Goal: Information Seeking & Learning: Learn about a topic

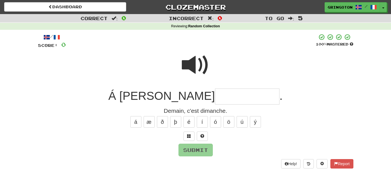
click at [201, 67] on span at bounding box center [196, 65] width 28 height 28
click at [188, 135] on span at bounding box center [189, 136] width 4 height 4
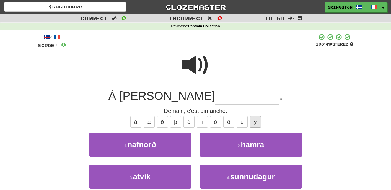
scroll to position [14, 0]
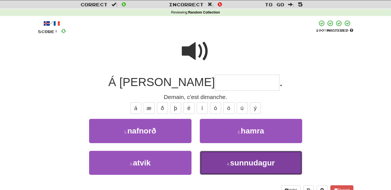
click at [253, 161] on span "sunnudagur" at bounding box center [252, 163] width 45 height 9
type input "**********"
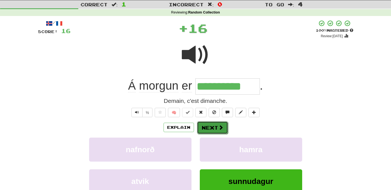
click at [222, 132] on button "Next" at bounding box center [212, 128] width 31 height 13
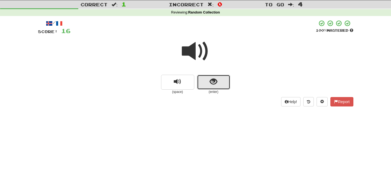
click at [215, 83] on span "show sentence" at bounding box center [213, 81] width 7 height 7
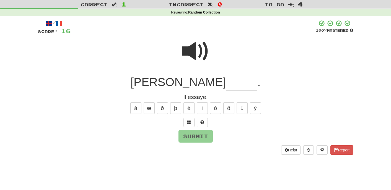
click at [194, 51] on span at bounding box center [196, 52] width 28 height 28
click at [190, 122] on button at bounding box center [188, 122] width 11 height 9
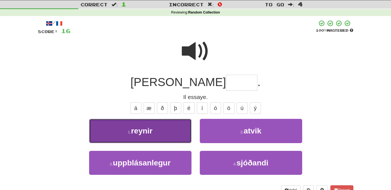
click at [166, 134] on button "1 . reynir" at bounding box center [140, 131] width 102 height 24
type input "******"
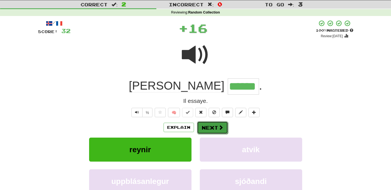
click at [213, 127] on button "Next" at bounding box center [212, 128] width 31 height 13
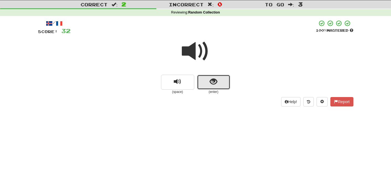
click at [207, 84] on button "show sentence" at bounding box center [213, 82] width 33 height 15
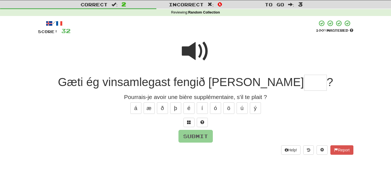
click at [198, 51] on span at bounding box center [196, 52] width 28 height 28
click at [190, 123] on span at bounding box center [189, 123] width 4 height 4
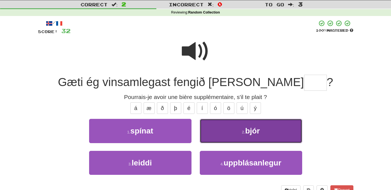
click at [222, 131] on button "2 . bjór" at bounding box center [251, 131] width 102 height 24
type input "****"
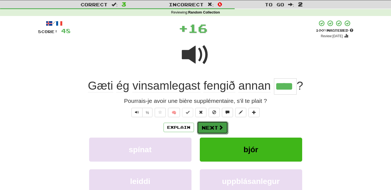
click at [208, 130] on button "Next" at bounding box center [212, 128] width 31 height 13
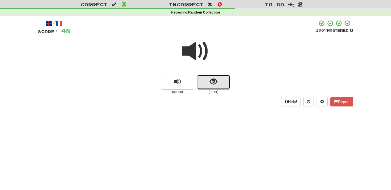
click at [213, 86] on button "show sentence" at bounding box center [213, 82] width 33 height 15
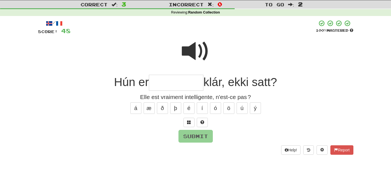
click at [195, 52] on span at bounding box center [196, 52] width 28 height 28
click at [192, 125] on button at bounding box center [188, 122] width 11 height 9
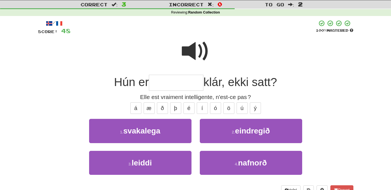
click at [199, 55] on span at bounding box center [196, 52] width 28 height 28
click at [194, 48] on span at bounding box center [196, 52] width 28 height 28
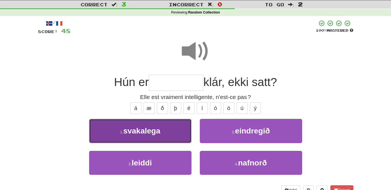
click at [164, 129] on button "1 . svakalega" at bounding box center [140, 131] width 102 height 24
type input "*********"
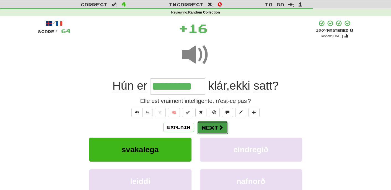
click at [211, 127] on button "Next" at bounding box center [212, 128] width 31 height 13
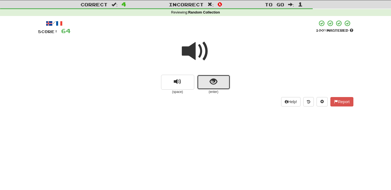
click at [214, 82] on span "show sentence" at bounding box center [213, 81] width 7 height 7
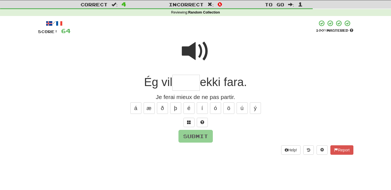
click at [201, 50] on span at bounding box center [196, 52] width 28 height 28
click at [188, 120] on button at bounding box center [188, 122] width 11 height 9
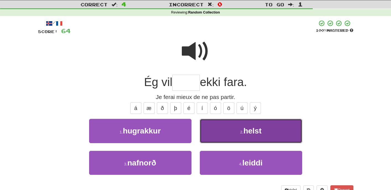
click at [225, 134] on button "2 . helst" at bounding box center [251, 131] width 102 height 24
type input "*****"
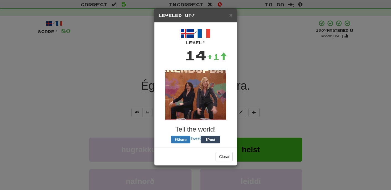
click at [216, 130] on h3 "Tell the world!" at bounding box center [195, 129] width 74 height 7
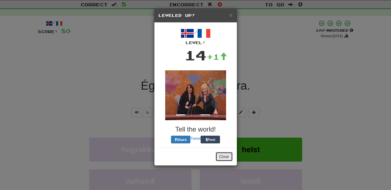
click at [223, 159] on button "Close" at bounding box center [223, 156] width 17 height 9
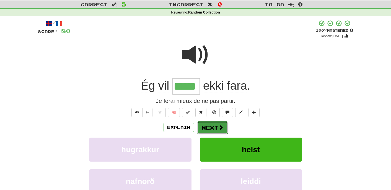
click at [215, 129] on button "Next" at bounding box center [212, 128] width 31 height 13
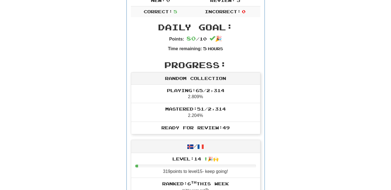
scroll to position [0, 0]
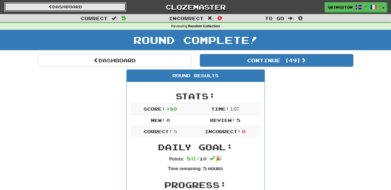
click at [72, 10] on link "Dashboard" at bounding box center [65, 6] width 122 height 9
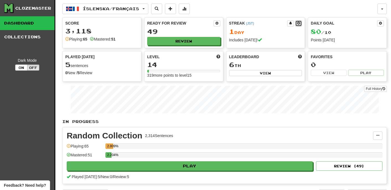
click at [299, 25] on button at bounding box center [298, 23] width 7 height 6
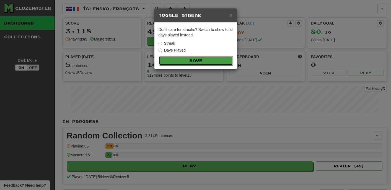
click at [180, 59] on button "Save" at bounding box center [196, 60] width 74 height 9
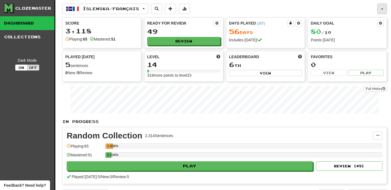
click at [383, 9] on button "button" at bounding box center [381, 9] width 9 height 11
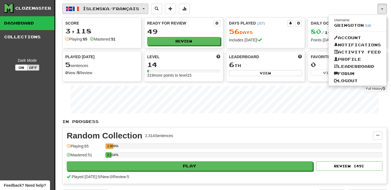
click at [148, 10] on button "Íslenska / Français" at bounding box center [105, 9] width 86 height 11
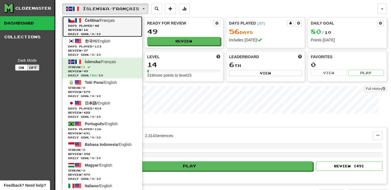
click at [105, 29] on span "Review: 16" at bounding box center [102, 30] width 69 height 4
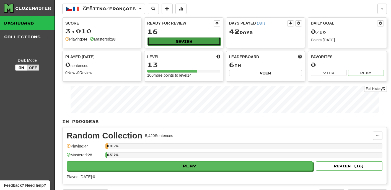
click at [199, 40] on button "Review" at bounding box center [183, 41] width 73 height 8
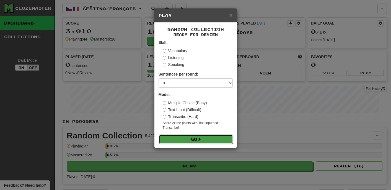
click at [205, 137] on button "Go" at bounding box center [196, 139] width 74 height 9
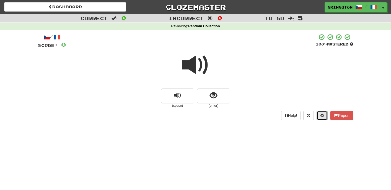
click at [320, 114] on span at bounding box center [322, 116] width 4 height 4
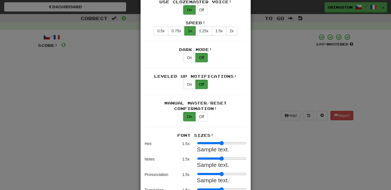
scroll to position [889, 0]
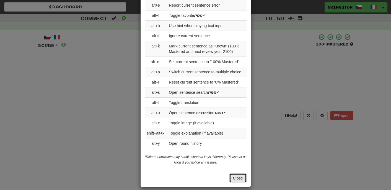
click at [239, 176] on button "Close" at bounding box center [237, 178] width 17 height 9
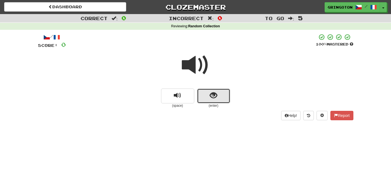
click at [211, 96] on span "show sentence" at bounding box center [213, 95] width 7 height 7
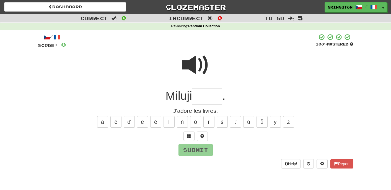
click at [199, 64] on span at bounding box center [196, 65] width 28 height 28
click at [189, 135] on span at bounding box center [189, 136] width 4 height 4
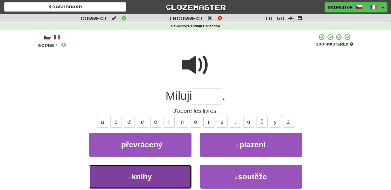
click at [171, 178] on button "3 . knihy" at bounding box center [140, 177] width 102 height 24
type input "*****"
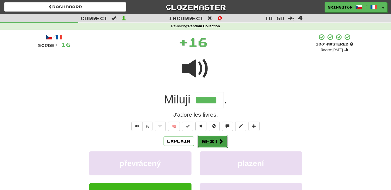
click at [215, 140] on button "Next" at bounding box center [212, 141] width 31 height 13
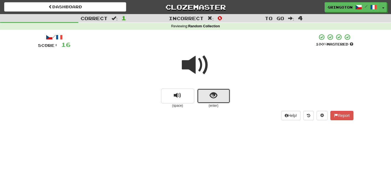
click at [211, 99] on span "show sentence" at bounding box center [213, 95] width 7 height 7
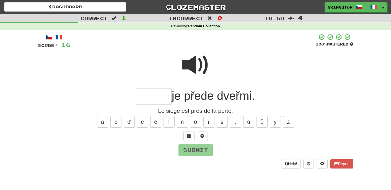
click at [201, 62] on span at bounding box center [196, 65] width 28 height 28
click at [186, 136] on button at bounding box center [188, 136] width 11 height 9
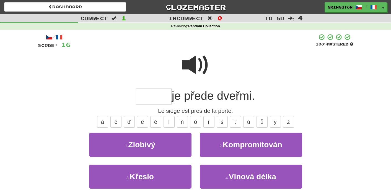
click at [199, 58] on span at bounding box center [196, 65] width 28 height 28
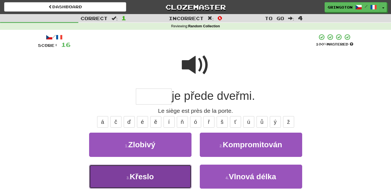
click at [147, 178] on span "Křeslo" at bounding box center [142, 177] width 24 height 9
type input "******"
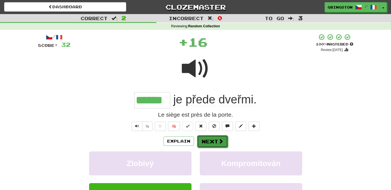
click at [209, 146] on button "Next" at bounding box center [212, 141] width 31 height 13
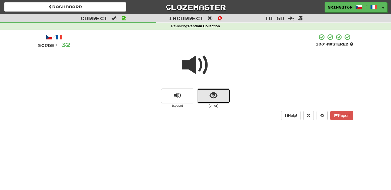
click at [210, 92] on span "show sentence" at bounding box center [213, 95] width 7 height 7
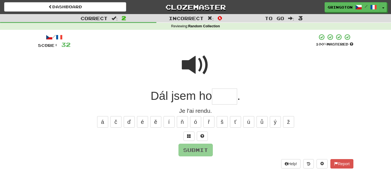
click at [197, 63] on span at bounding box center [196, 65] width 28 height 28
click at [187, 138] on span at bounding box center [189, 136] width 4 height 4
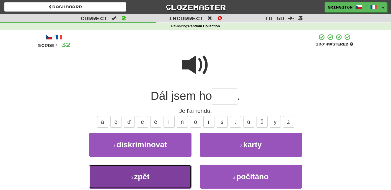
click at [159, 179] on button "3 . zpět" at bounding box center [140, 177] width 102 height 24
type input "****"
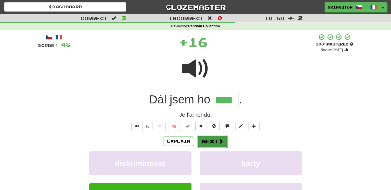
click at [214, 140] on button "Next" at bounding box center [212, 141] width 31 height 13
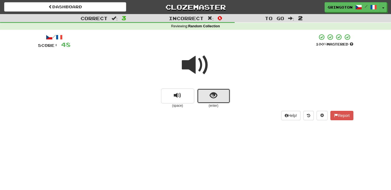
click at [214, 96] on span "show sentence" at bounding box center [213, 95] width 7 height 7
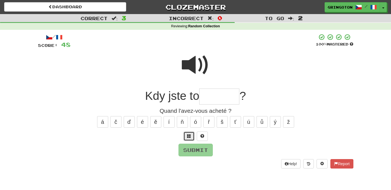
click at [188, 137] on span at bounding box center [189, 136] width 4 height 4
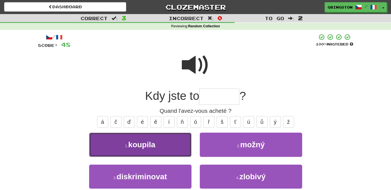
click at [164, 151] on button "1 . koupila" at bounding box center [140, 145] width 102 height 24
type input "*******"
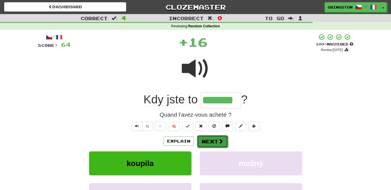
click at [215, 140] on button "Next" at bounding box center [212, 141] width 31 height 13
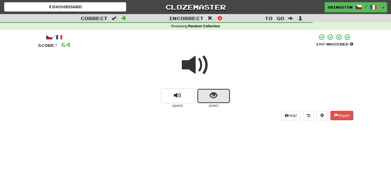
click at [213, 99] on span "show sentence" at bounding box center [213, 95] width 7 height 7
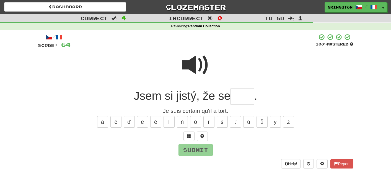
click at [201, 66] on span at bounding box center [196, 65] width 28 height 28
click at [189, 134] on span at bounding box center [189, 136] width 4 height 4
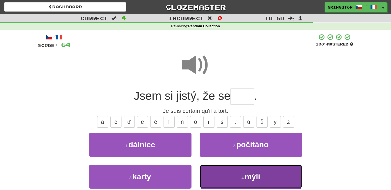
click at [227, 175] on button "4 . mýlí" at bounding box center [251, 177] width 102 height 24
type input "****"
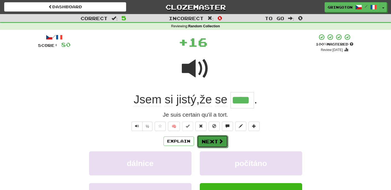
click at [215, 140] on button "Next" at bounding box center [212, 141] width 31 height 13
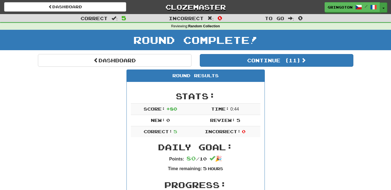
click at [384, 10] on button "Toggle Dropdown" at bounding box center [383, 7] width 7 height 10
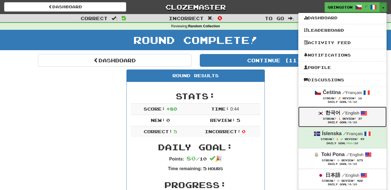
click at [310, 114] on div "한국어 / English" at bounding box center [342, 113] width 77 height 7
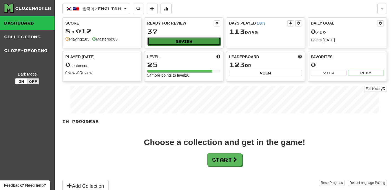
click at [182, 43] on button "Review" at bounding box center [183, 41] width 73 height 8
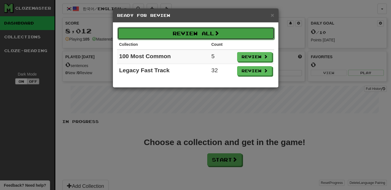
click at [194, 31] on button "Review All" at bounding box center [195, 33] width 157 height 13
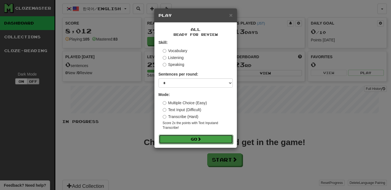
click at [190, 138] on button "Go" at bounding box center [196, 139] width 74 height 9
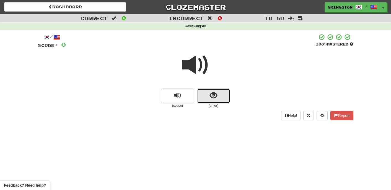
click at [210, 98] on span "show sentence" at bounding box center [213, 95] width 7 height 7
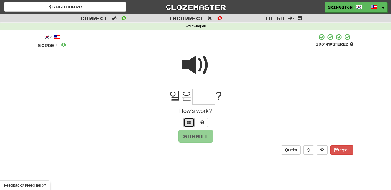
click at [192, 123] on button at bounding box center [188, 122] width 11 height 9
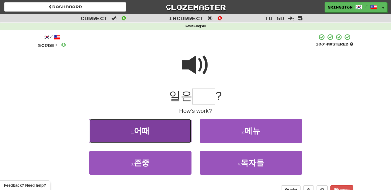
click at [152, 133] on button "1 . 어때" at bounding box center [140, 131] width 102 height 24
type input "**"
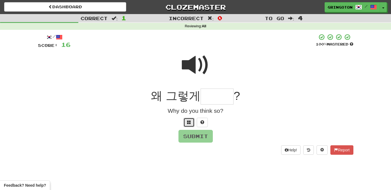
click at [192, 120] on button at bounding box center [188, 122] width 11 height 9
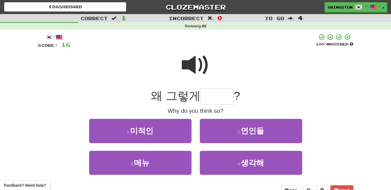
click at [194, 59] on span at bounding box center [196, 65] width 28 height 28
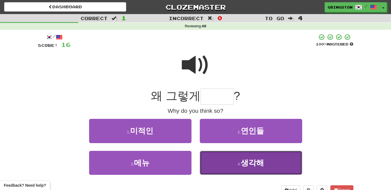
click at [257, 164] on span "생각해" at bounding box center [251, 163] width 23 height 9
type input "***"
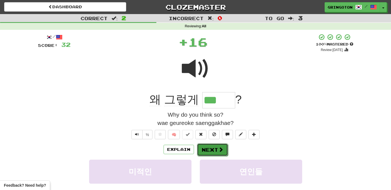
click at [219, 152] on span at bounding box center [220, 149] width 5 height 5
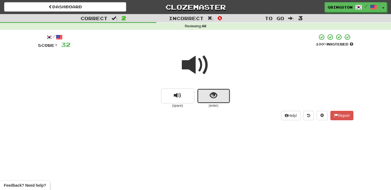
click at [214, 100] on button "show sentence" at bounding box center [213, 96] width 33 height 15
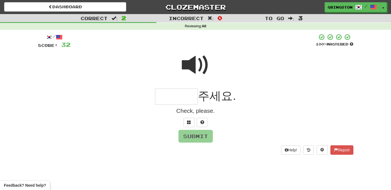
click at [198, 70] on span at bounding box center [196, 65] width 28 height 28
click at [189, 123] on span at bounding box center [189, 123] width 4 height 4
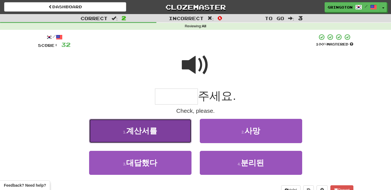
click at [163, 133] on button "1 . 계산서를" at bounding box center [140, 131] width 102 height 24
type input "****"
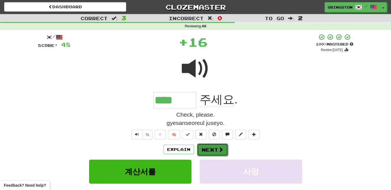
click at [215, 150] on button "Next" at bounding box center [212, 150] width 31 height 13
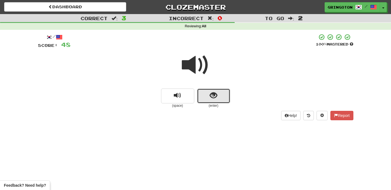
click at [214, 97] on span "show sentence" at bounding box center [213, 95] width 7 height 7
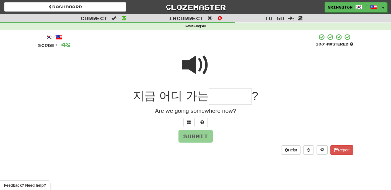
click at [199, 60] on span at bounding box center [196, 65] width 28 height 28
click at [189, 123] on span at bounding box center [189, 123] width 4 height 4
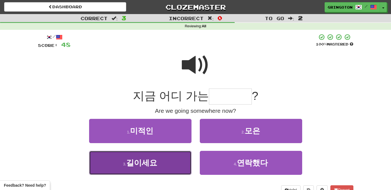
click at [157, 160] on button "3 . 길이세요" at bounding box center [140, 163] width 102 height 24
type input "****"
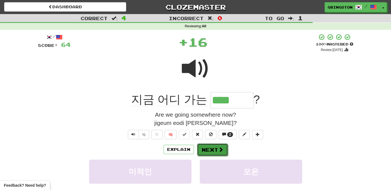
click at [216, 151] on button "Next" at bounding box center [212, 150] width 31 height 13
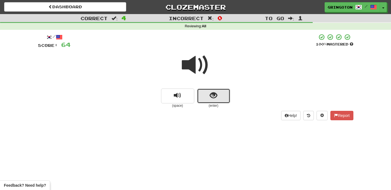
click at [209, 95] on button "show sentence" at bounding box center [213, 96] width 33 height 15
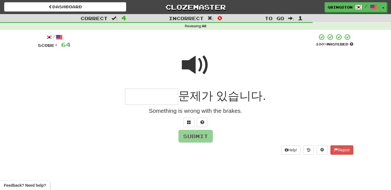
click at [196, 60] on span at bounding box center [196, 65] width 28 height 28
click at [184, 122] on button at bounding box center [188, 122] width 11 height 9
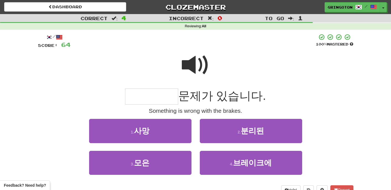
click at [194, 61] on span at bounding box center [196, 65] width 28 height 28
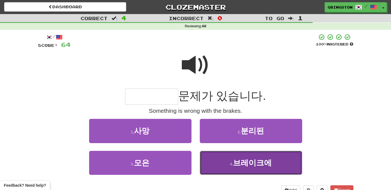
click at [248, 166] on span "브레이크에" at bounding box center [252, 163] width 39 height 9
type input "*****"
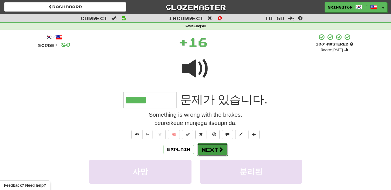
click at [214, 146] on button "Next" at bounding box center [212, 150] width 31 height 13
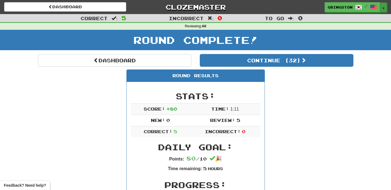
click at [386, 8] on button "Toggle Dropdown" at bounding box center [383, 7] width 7 height 10
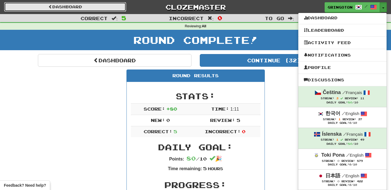
click at [71, 6] on link "Dashboard" at bounding box center [65, 6] width 122 height 9
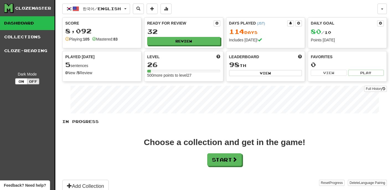
scroll to position [199, 0]
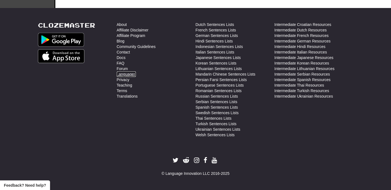
click at [129, 74] on link "Languages" at bounding box center [126, 75] width 19 height 6
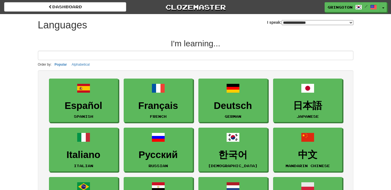
click at [349, 24] on select "**********" at bounding box center [317, 22] width 72 height 5
select select "********"
click at [281, 20] on select "**********" at bounding box center [317, 22] width 72 height 5
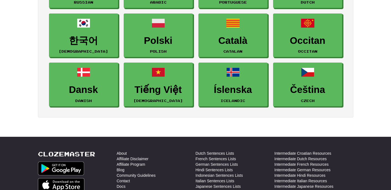
scroll to position [183, 0]
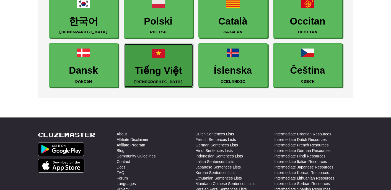
click at [130, 50] on link "Tiếng Việt Vietnamese" at bounding box center [158, 66] width 69 height 44
